Goal: Information Seeking & Learning: Learn about a topic

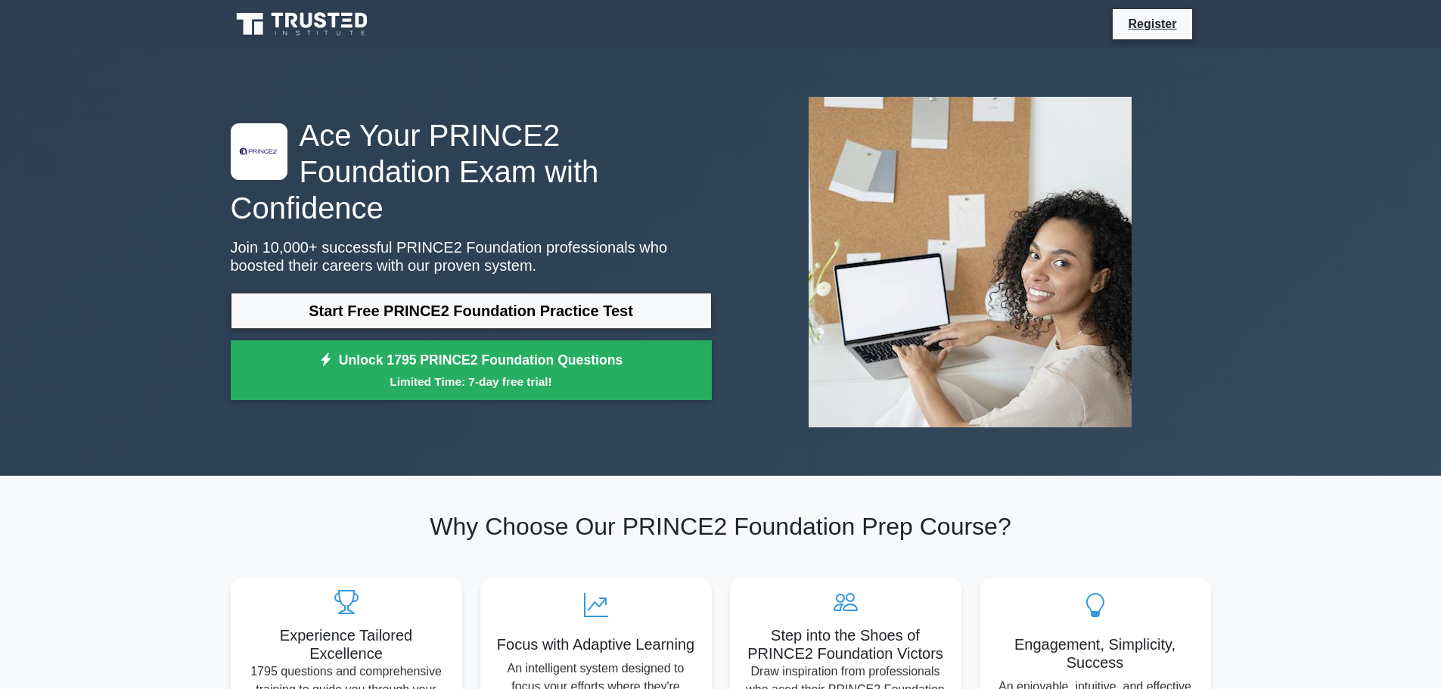
scroll to position [76, 0]
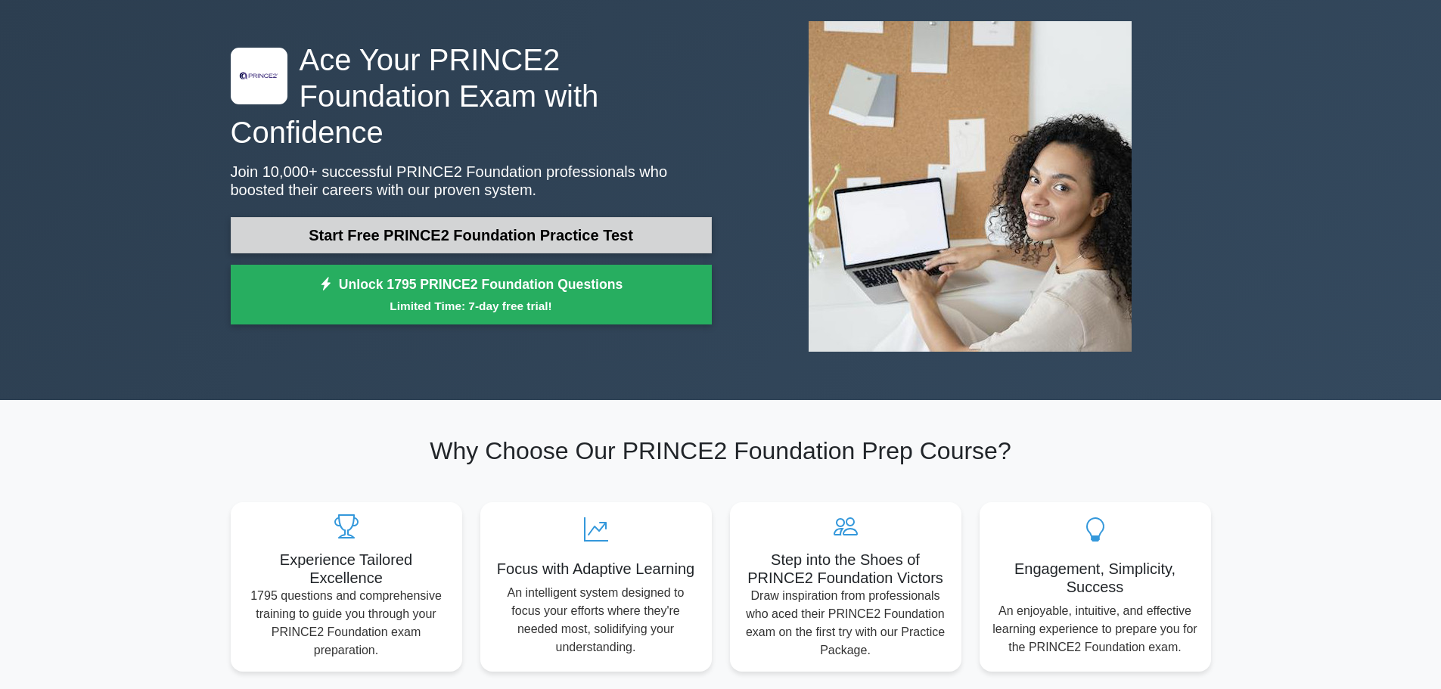
click at [464, 224] on link "Start Free PRINCE2 Foundation Practice Test" at bounding box center [471, 235] width 481 height 36
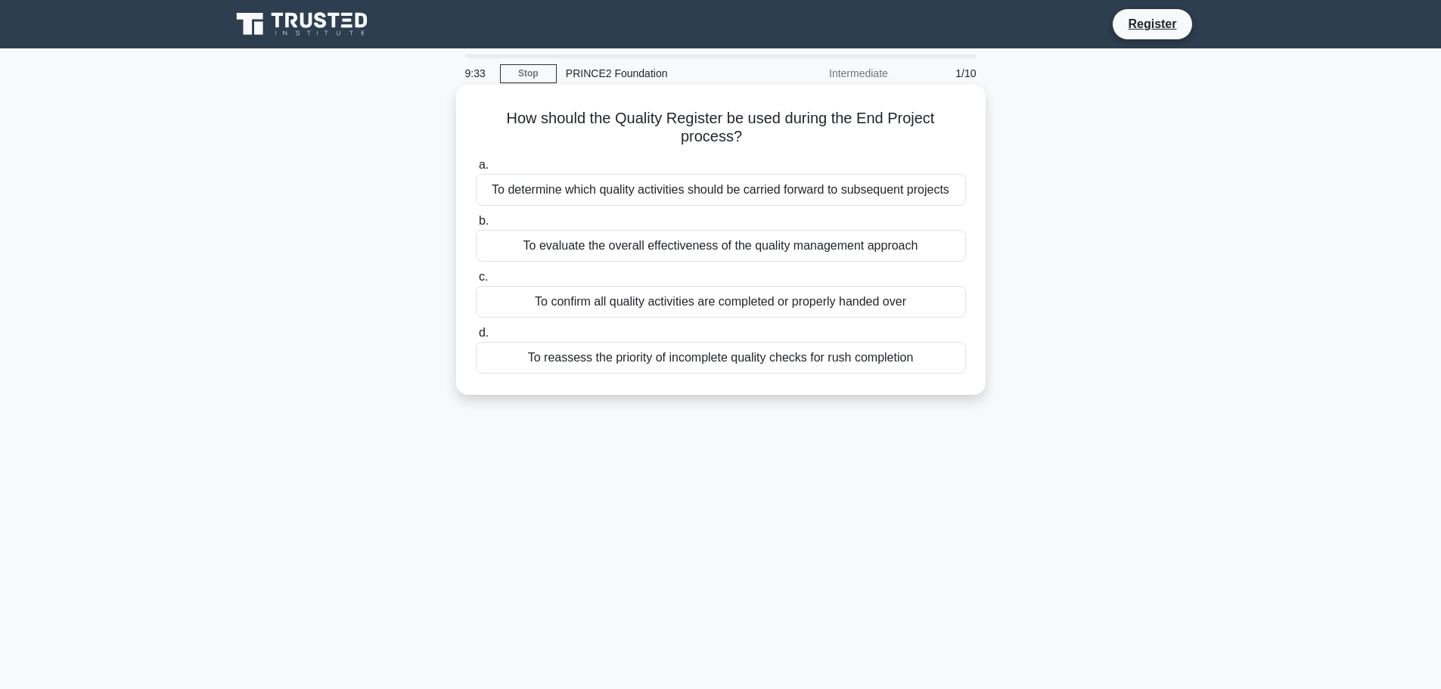
click at [672, 245] on div "To evaluate the overall effectiveness of the quality management approach" at bounding box center [721, 246] width 490 height 32
click at [476, 226] on input "b. To evaluate the overall effectiveness of the quality management approach" at bounding box center [476, 221] width 0 height 10
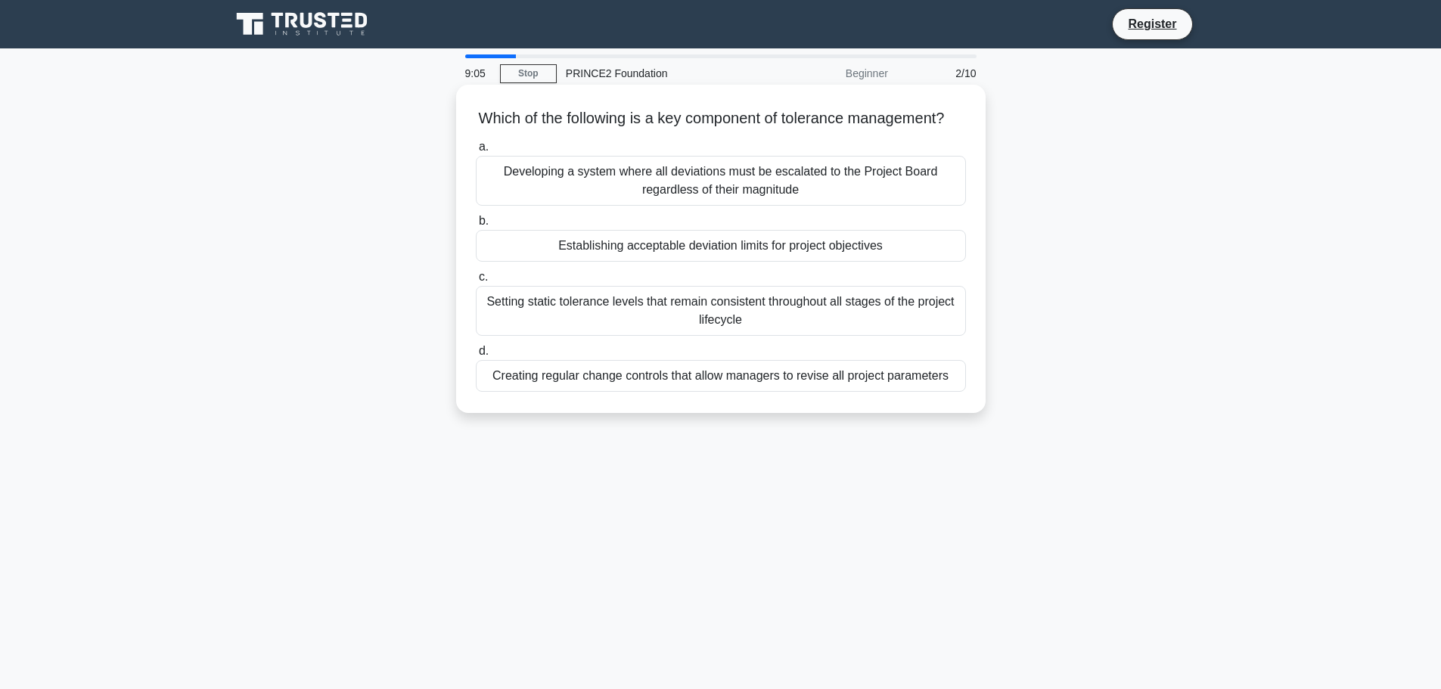
click at [648, 392] on div "Creating regular change controls that allow managers to revise all project para…" at bounding box center [721, 376] width 490 height 32
click at [476, 356] on input "d. Creating regular change controls that allow managers to revise all project p…" at bounding box center [476, 351] width 0 height 10
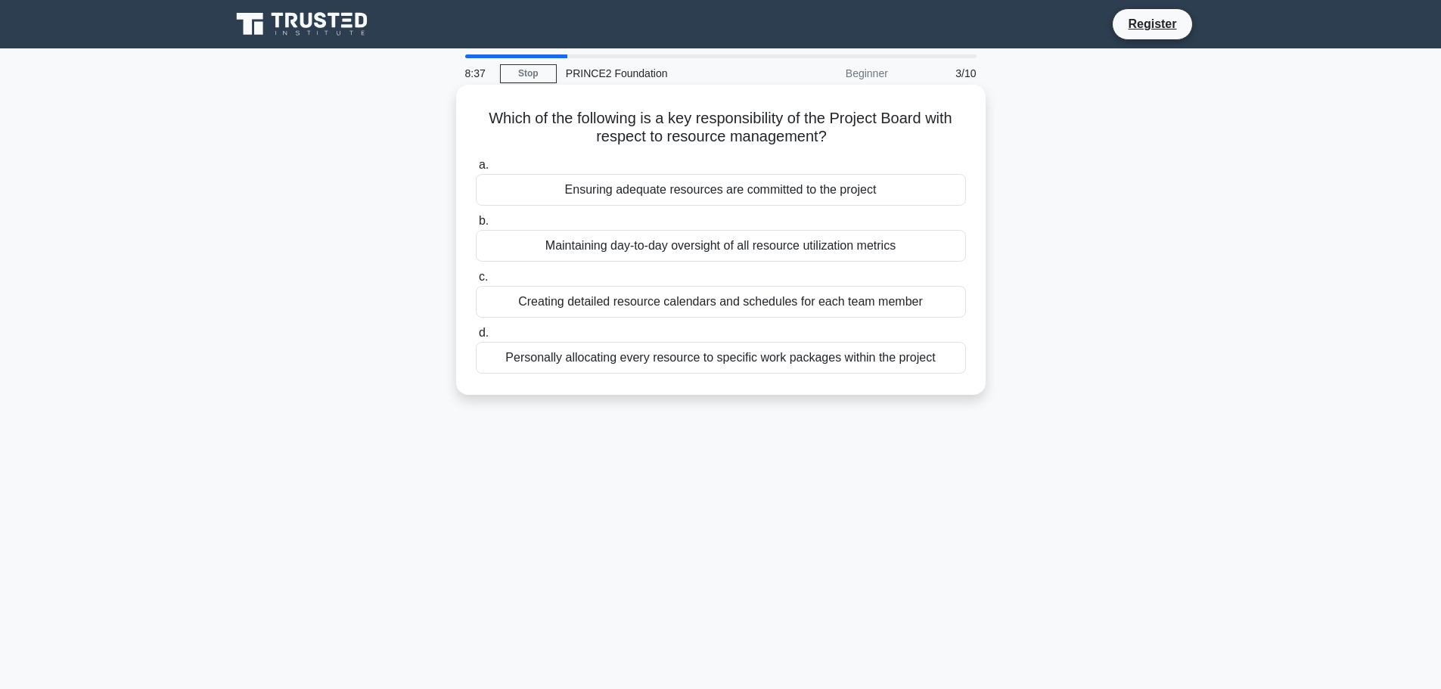
click at [715, 304] on div "Creating detailed resource calendars and schedules for each team member" at bounding box center [721, 302] width 490 height 32
click at [476, 282] on input "c. Creating detailed resource calendars and schedules for each team member" at bounding box center [476, 277] width 0 height 10
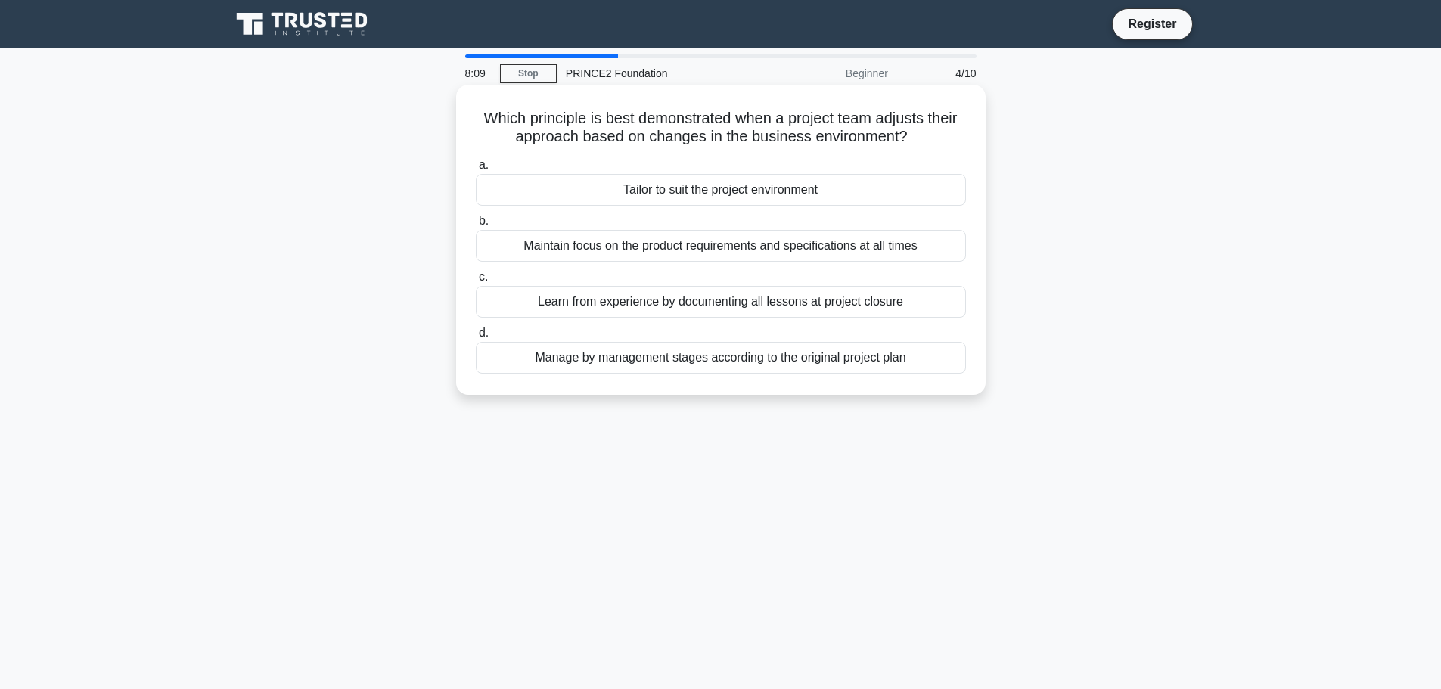
click at [711, 195] on div "Tailor to suit the project environment" at bounding box center [721, 190] width 490 height 32
click at [476, 170] on input "a. Tailor to suit the project environment" at bounding box center [476, 165] width 0 height 10
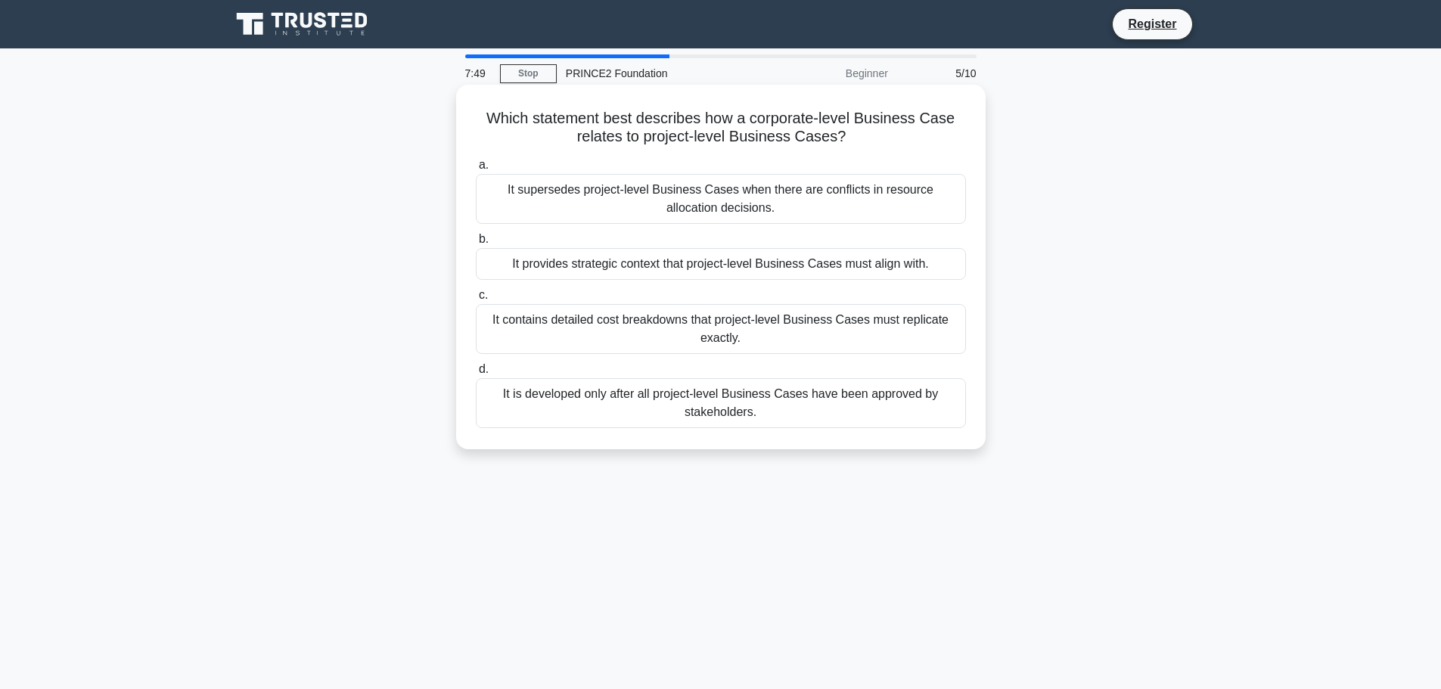
click at [740, 321] on div "It contains detailed cost breakdowns that project-level Business Cases must rep…" at bounding box center [721, 329] width 490 height 50
click at [476, 300] on input "c. It contains detailed cost breakdowns that project-level Business Cases must …" at bounding box center [476, 295] width 0 height 10
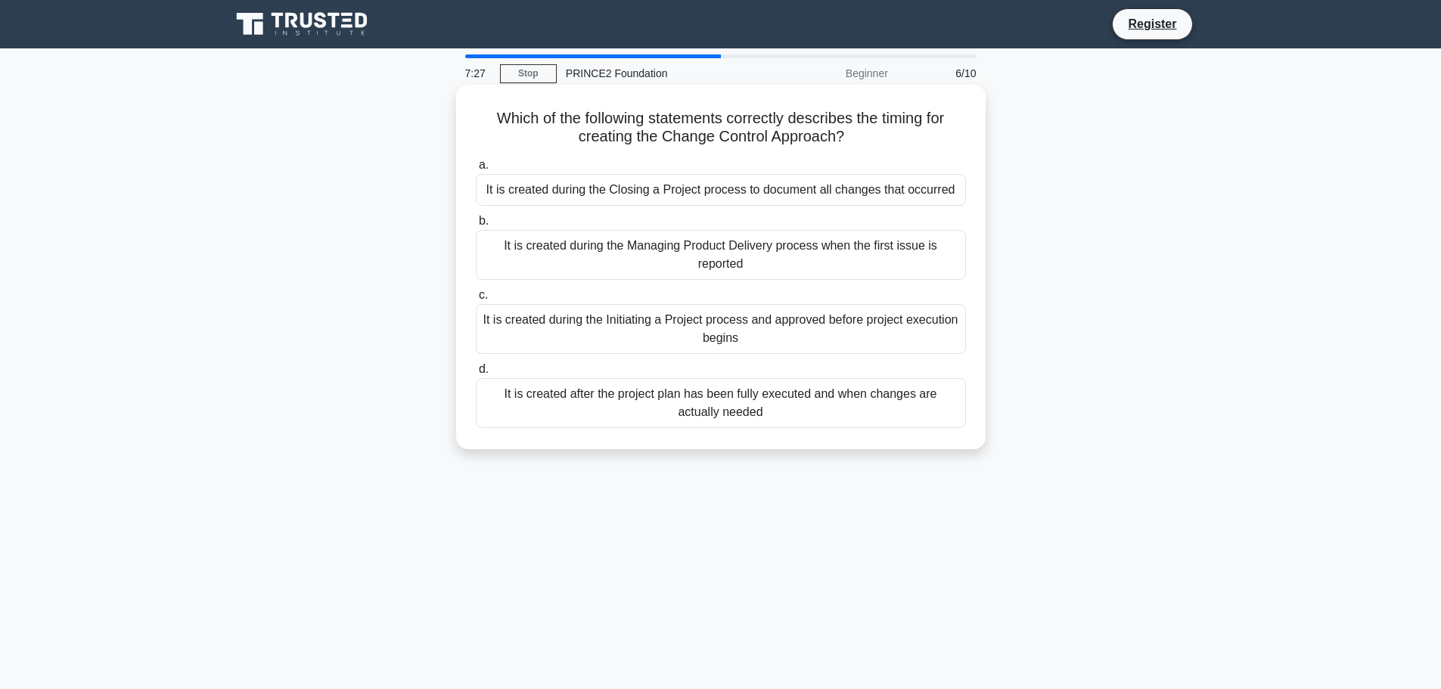
click at [710, 326] on div "It is created during the Initiating a Project process and approved before proje…" at bounding box center [721, 329] width 490 height 50
click at [476, 300] on input "c. It is created during the Initiating a Project process and approved before pr…" at bounding box center [476, 295] width 0 height 10
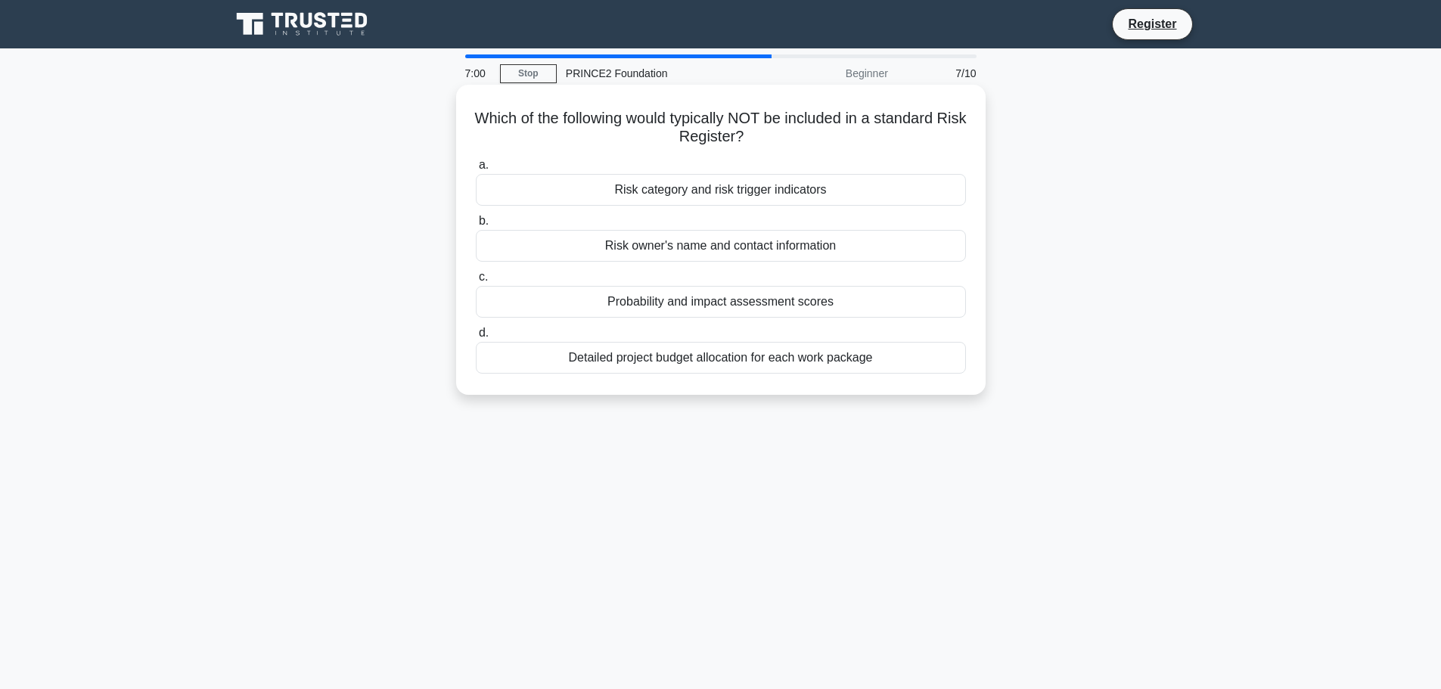
click at [717, 306] on div "Probability and impact assessment scores" at bounding box center [721, 302] width 490 height 32
click at [476, 282] on input "c. Probability and impact assessment scores" at bounding box center [476, 277] width 0 height 10
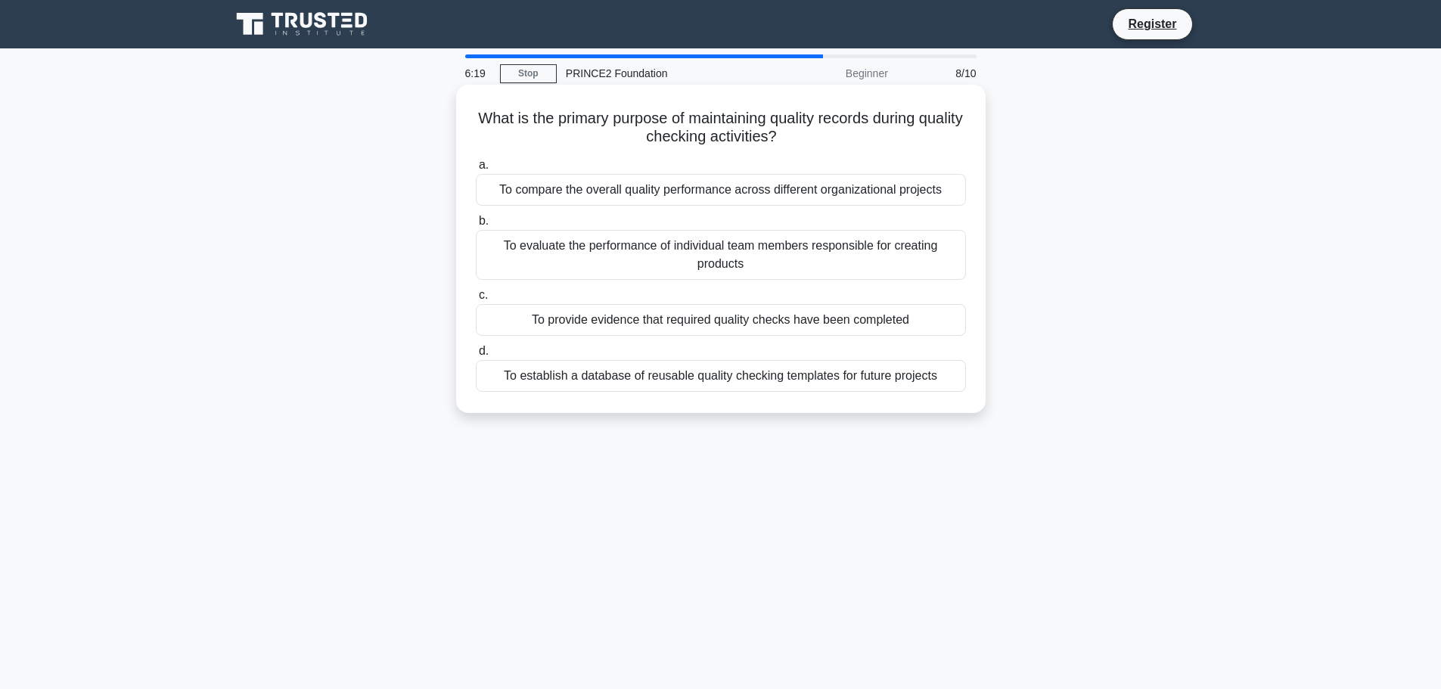
click at [700, 376] on div "To establish a database of reusable quality checking templates for future proje…" at bounding box center [721, 376] width 490 height 32
click at [476, 356] on input "d. To establish a database of reusable quality checking templates for future pr…" at bounding box center [476, 351] width 0 height 10
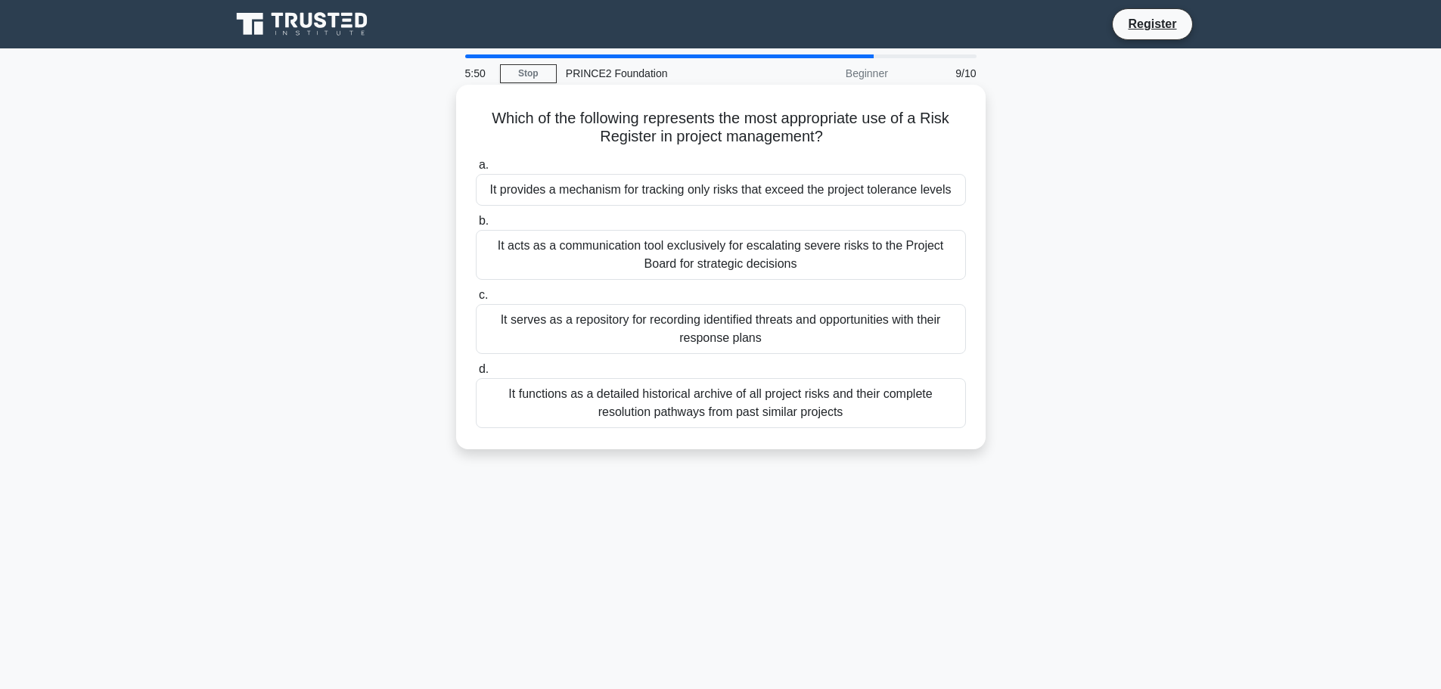
click at [669, 408] on div "It functions as a detailed historical archive of all project risks and their co…" at bounding box center [721, 403] width 490 height 50
click at [476, 374] on input "d. It functions as a detailed historical archive of all project risks and their…" at bounding box center [476, 370] width 0 height 10
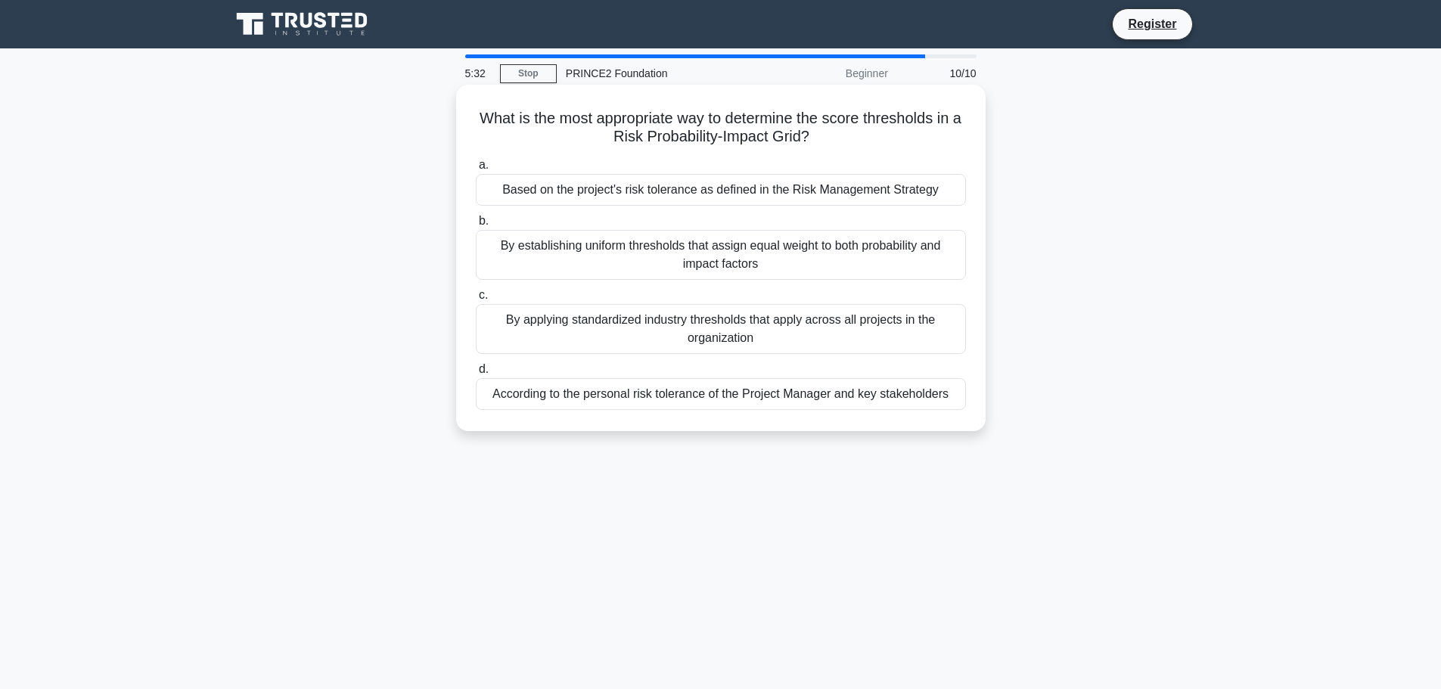
click at [734, 179] on div "Based on the project's risk tolerance as defined in the Risk Management Strategy" at bounding box center [721, 190] width 490 height 32
click at [476, 170] on input "a. Based on the project's risk tolerance as defined in the Risk Management Stra…" at bounding box center [476, 165] width 0 height 10
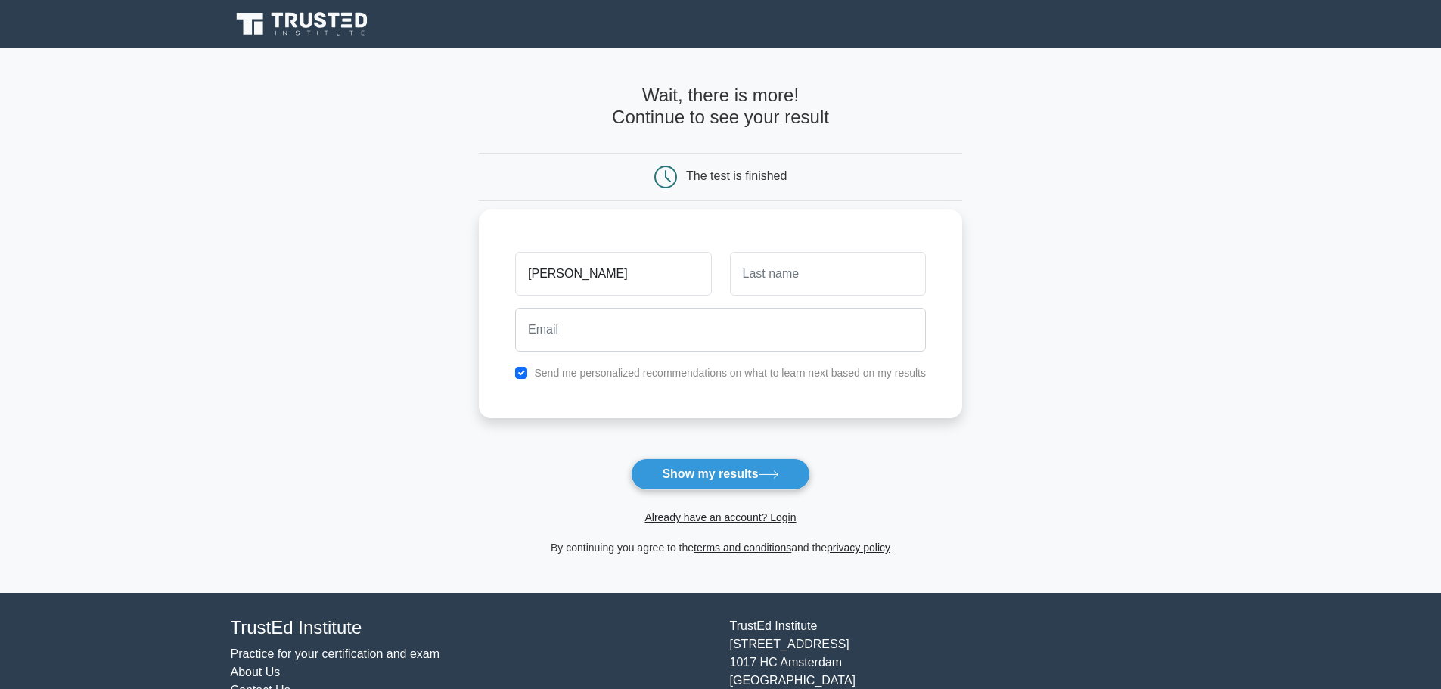
type input "[PERSON_NAME]"
click at [768, 259] on input "text" at bounding box center [828, 274] width 196 height 44
type input "Baroseiro"
click at [653, 337] on input "email" at bounding box center [720, 330] width 411 height 44
type input "pbaroseiro@gmail.com"
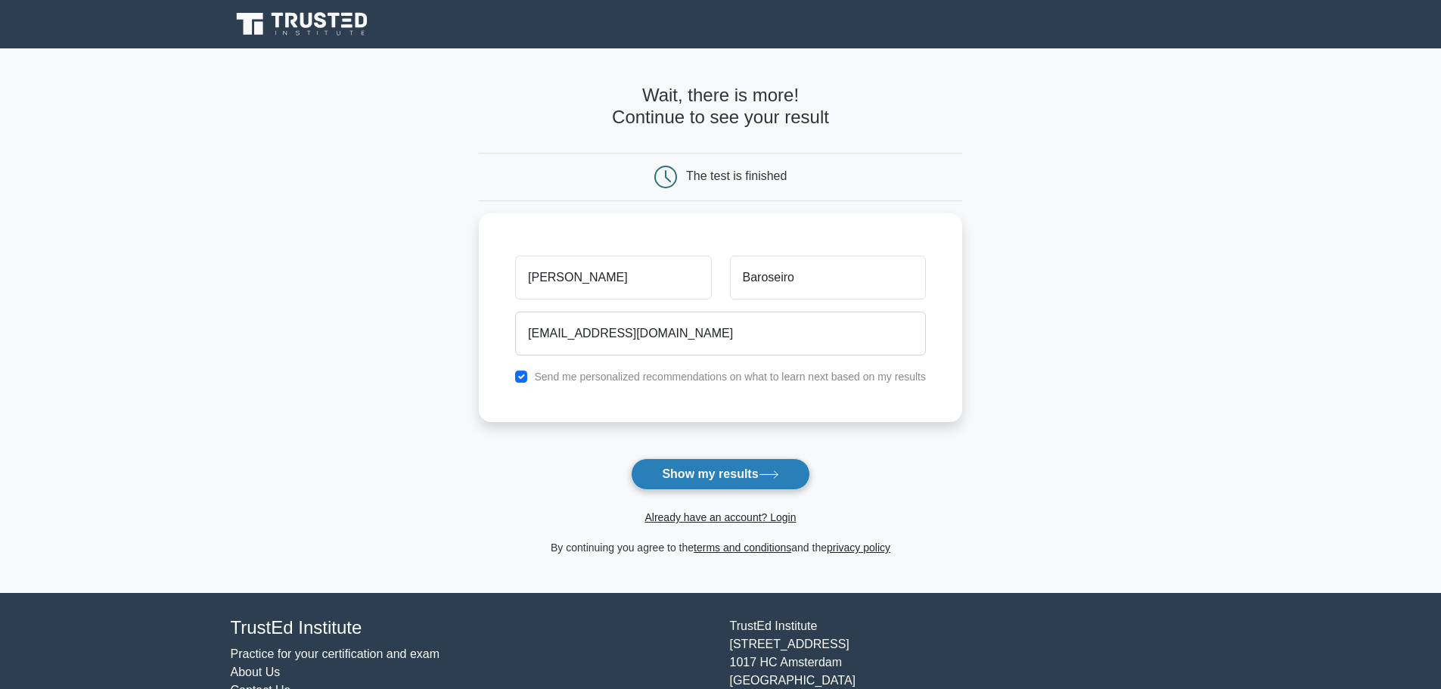
click at [691, 473] on button "Show my results" at bounding box center [720, 474] width 179 height 32
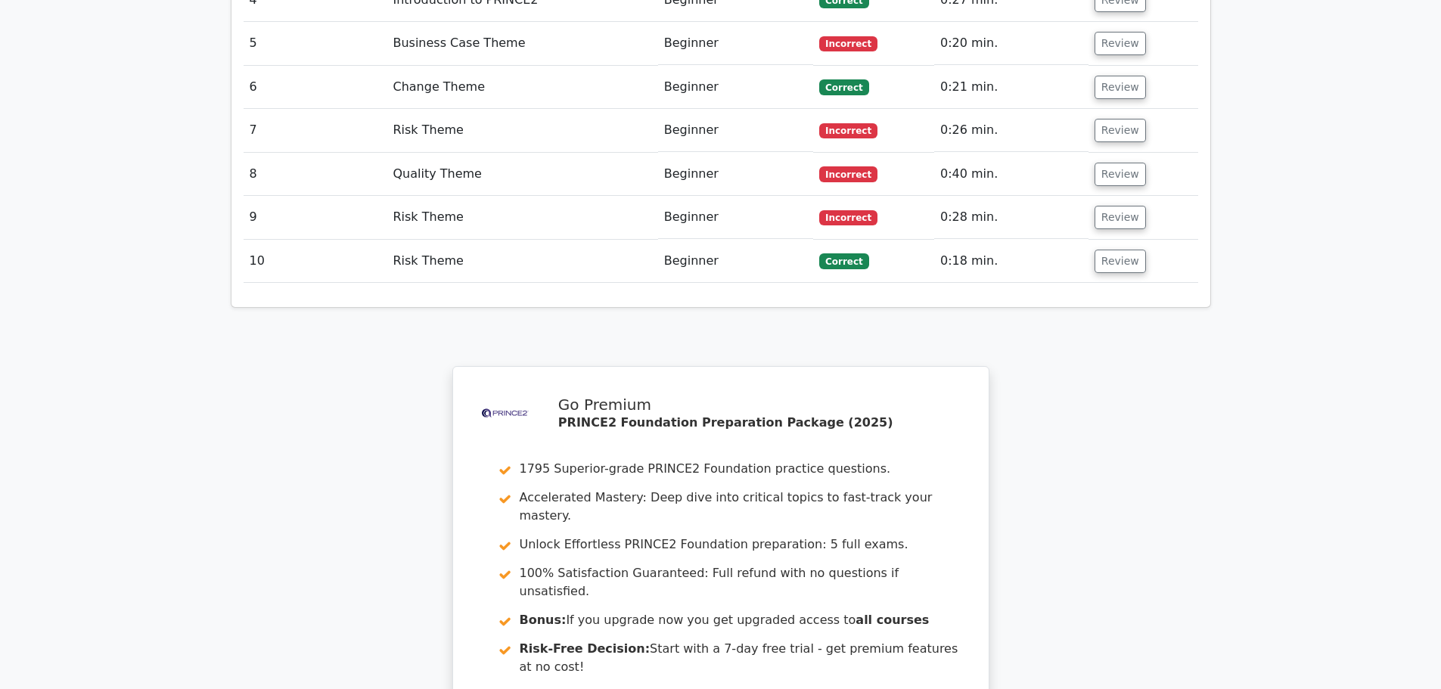
scroll to position [2269, 0]
